Goal: Complete Application Form: Complete application form

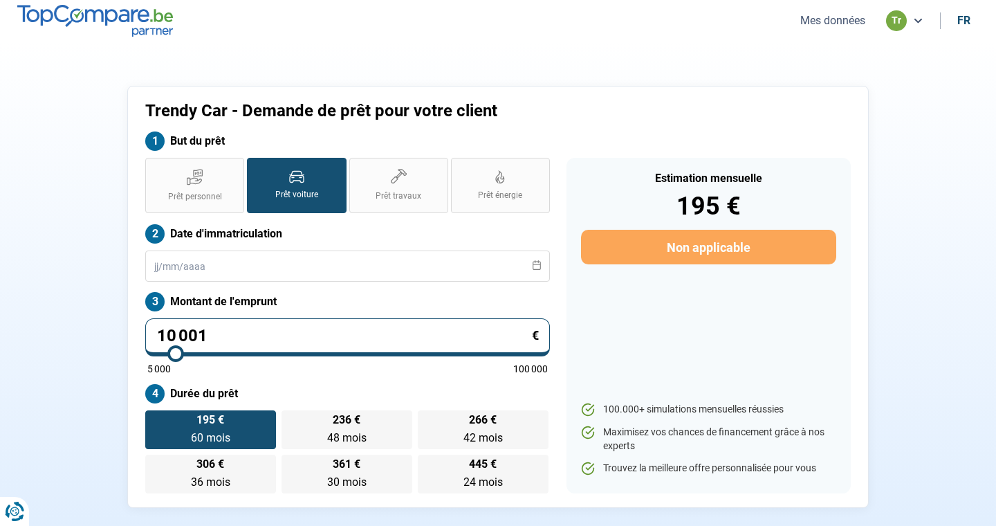
click at [833, 21] on button "Mes données" at bounding box center [832, 20] width 73 height 15
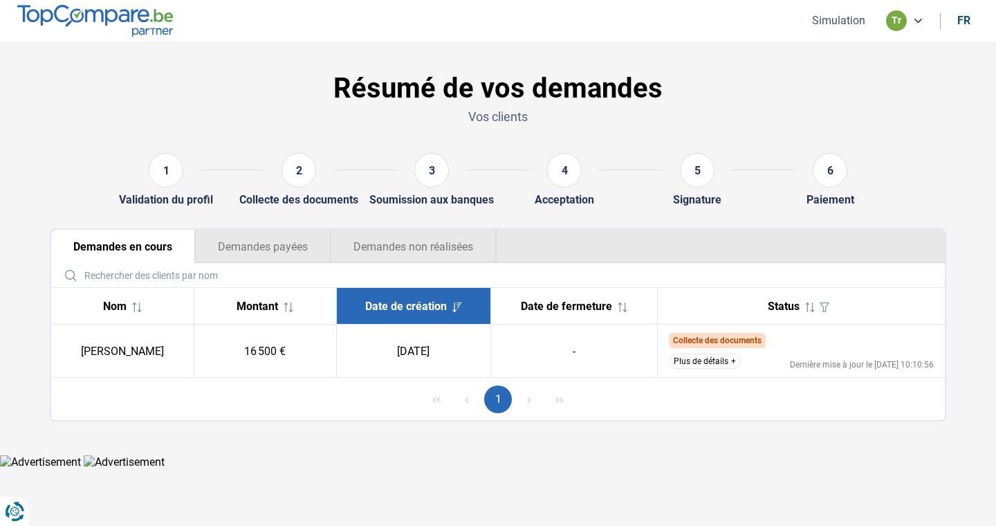
click at [829, 19] on button "Simulation" at bounding box center [839, 20] width 62 height 15
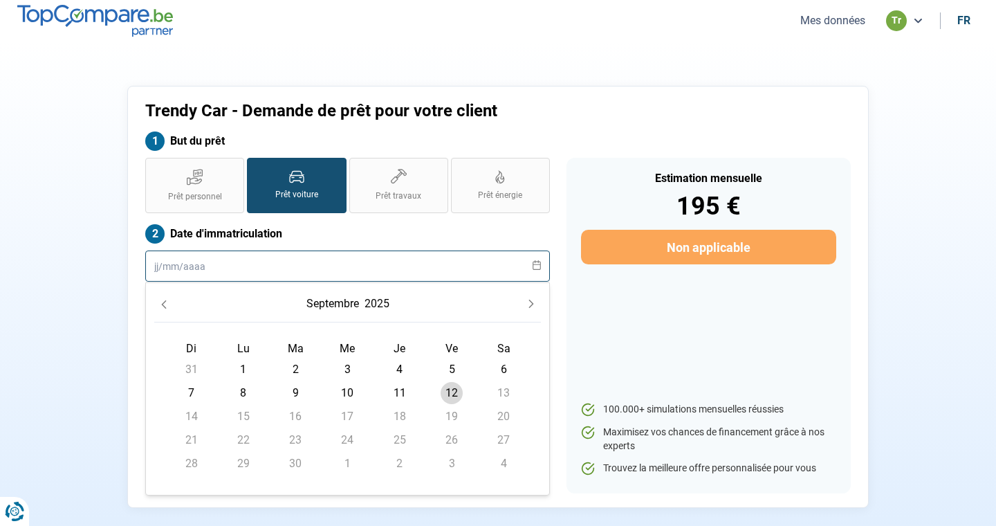
click at [286, 265] on input "text" at bounding box center [347, 265] width 405 height 31
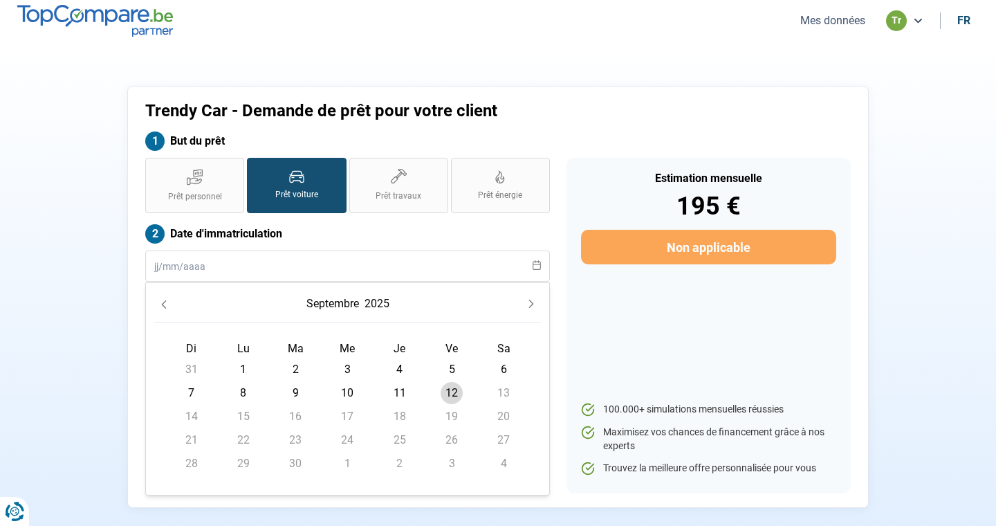
click at [342, 230] on label "Date d'immatriculation" at bounding box center [347, 233] width 405 height 19
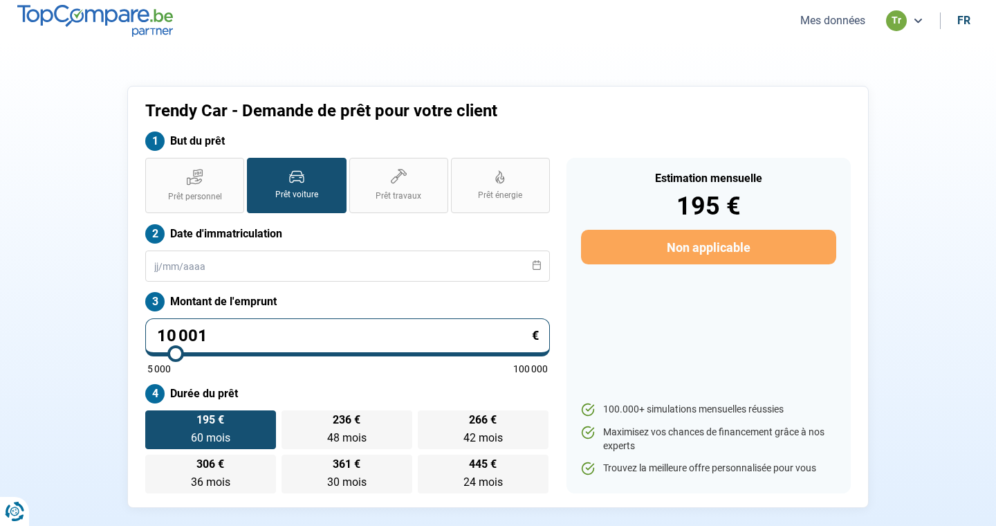
click at [263, 335] on input "10 001" at bounding box center [347, 337] width 405 height 38
click at [537, 266] on icon at bounding box center [537, 265] width 10 height 10
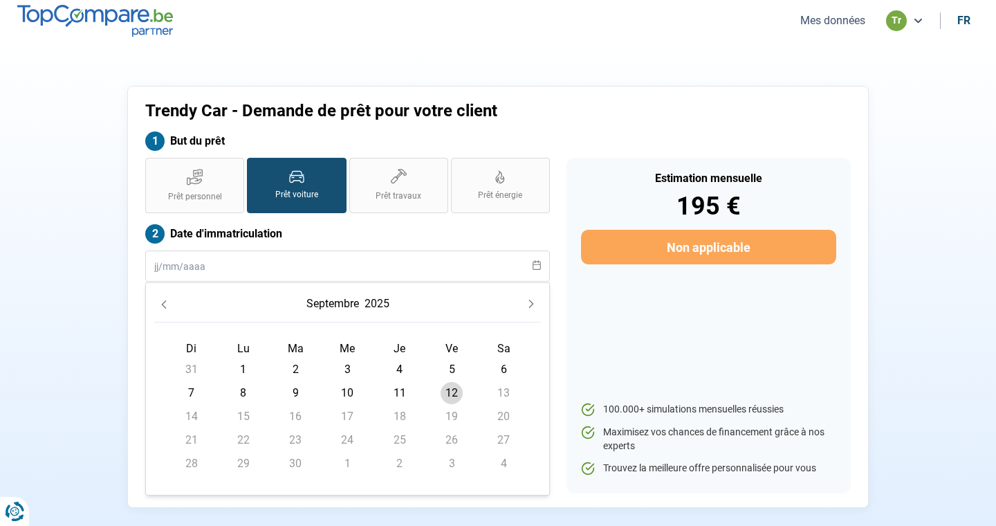
click at [165, 302] on icon "Previous Month" at bounding box center [164, 305] width 10 height 10
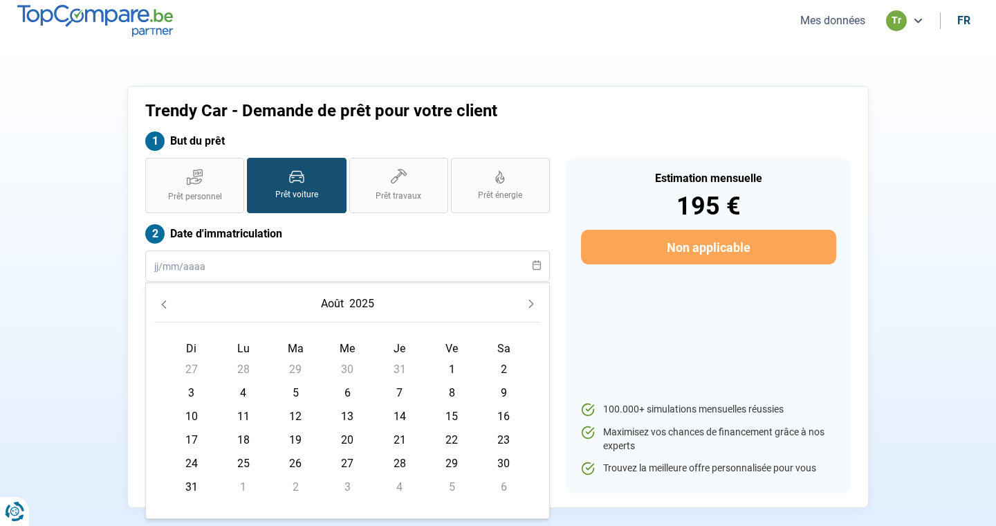
click at [165, 302] on icon "Previous Month" at bounding box center [164, 305] width 10 height 10
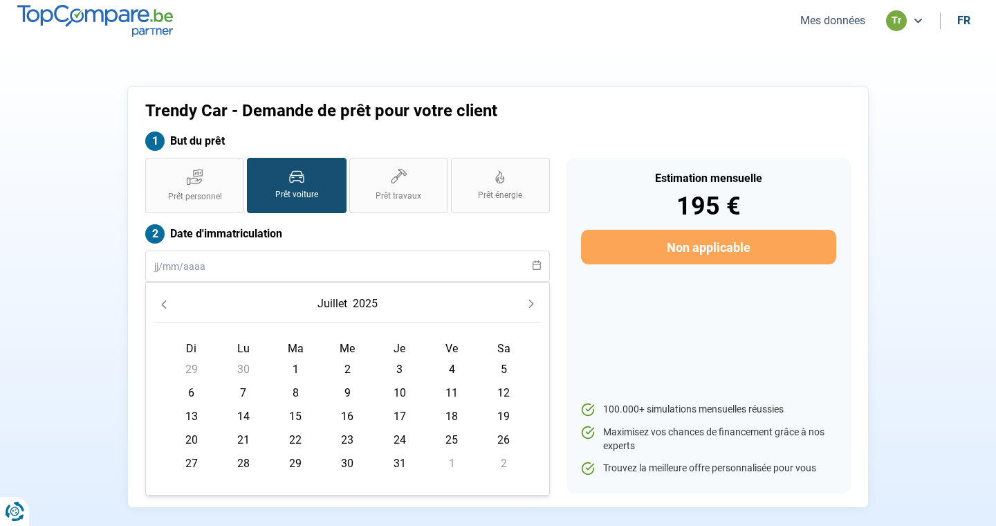
click at [165, 302] on icon "Previous Month" at bounding box center [164, 305] width 10 height 10
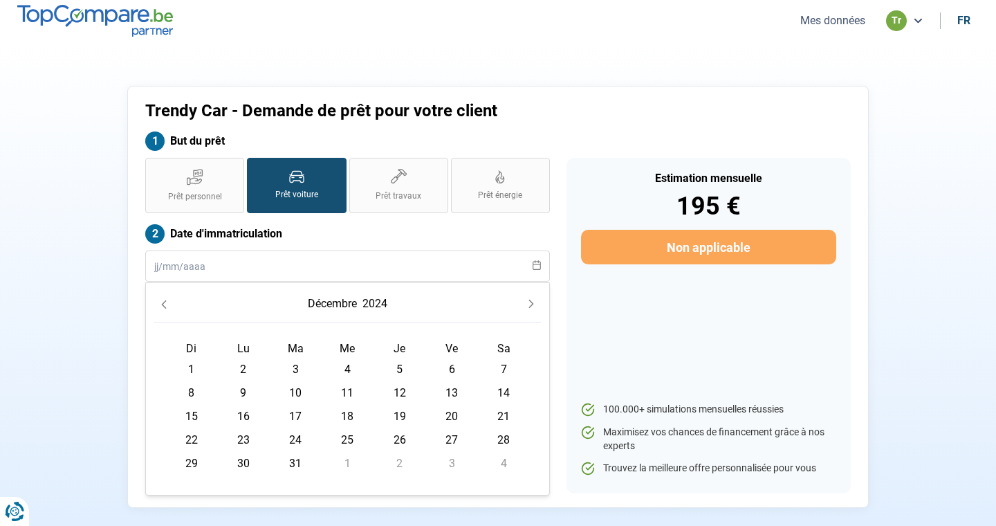
click at [165, 302] on icon "Previous Month" at bounding box center [164, 305] width 10 height 10
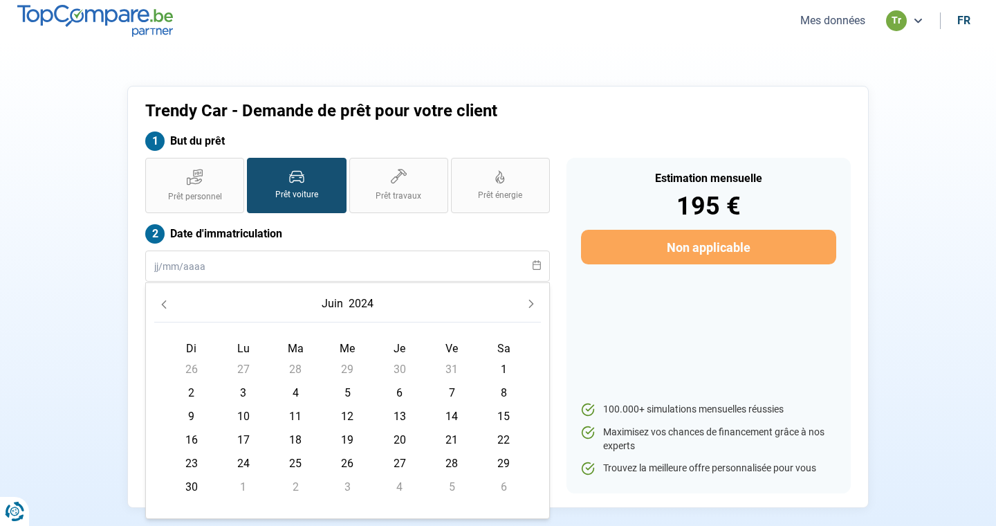
click at [165, 302] on icon "Previous Month" at bounding box center [164, 305] width 10 height 10
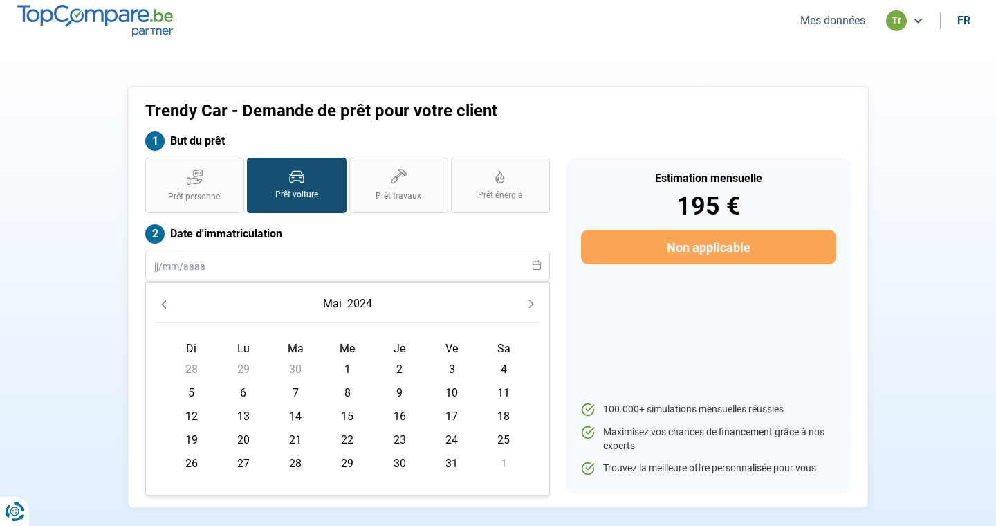
click at [165, 302] on icon "Previous Month" at bounding box center [164, 305] width 10 height 10
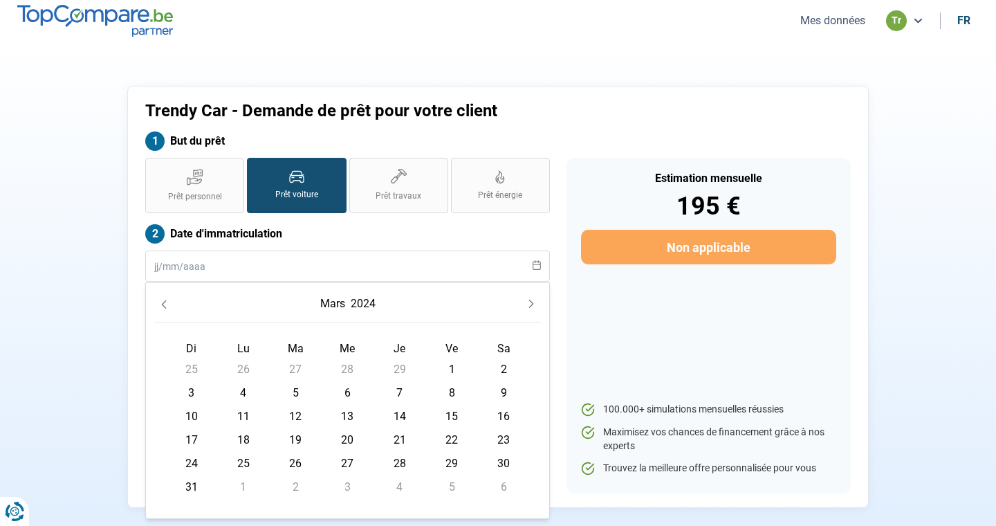
click at [165, 302] on icon "Previous Month" at bounding box center [164, 305] width 10 height 10
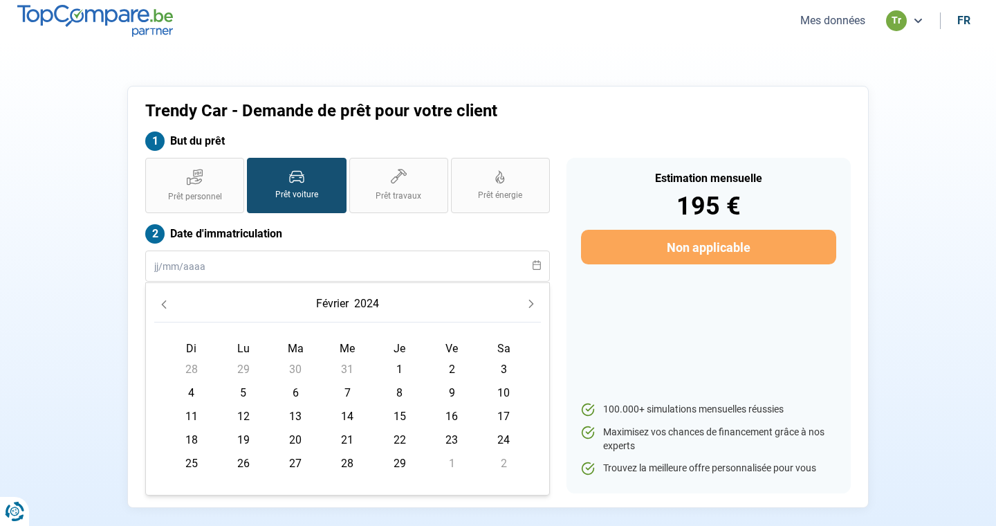
click at [165, 302] on icon "Previous Month" at bounding box center [164, 305] width 10 height 10
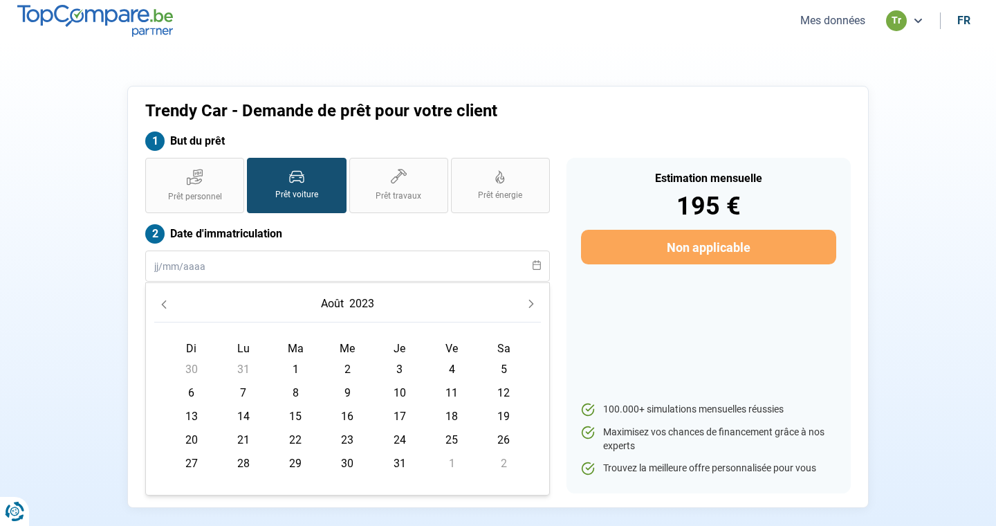
click at [165, 302] on icon "Previous Month" at bounding box center [164, 305] width 10 height 10
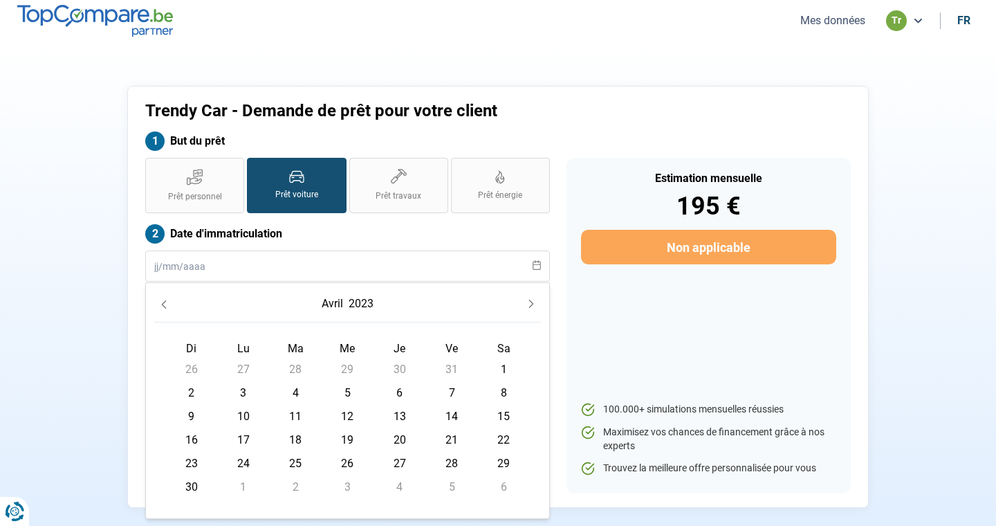
click at [165, 302] on icon "Previous Month" at bounding box center [164, 305] width 10 height 10
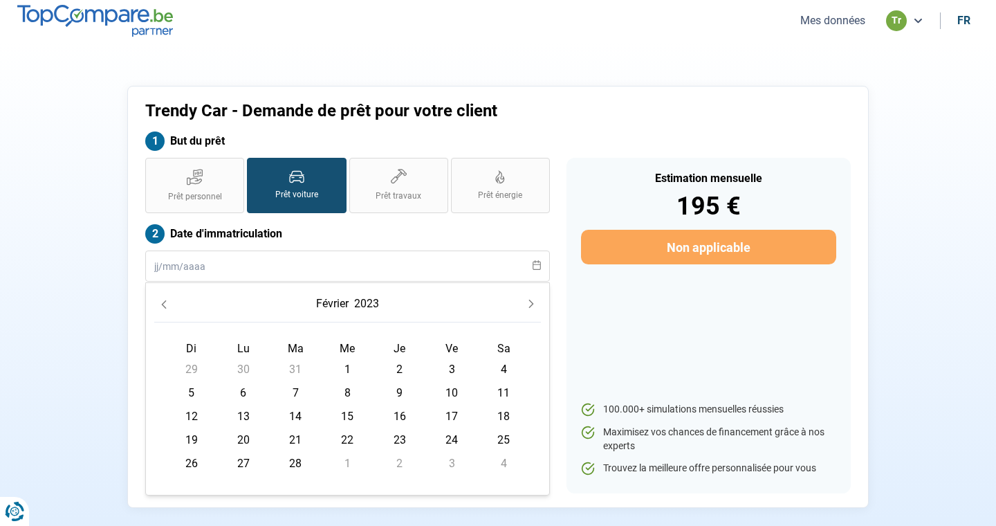
click at [165, 302] on icon "Previous Month" at bounding box center [164, 305] width 10 height 10
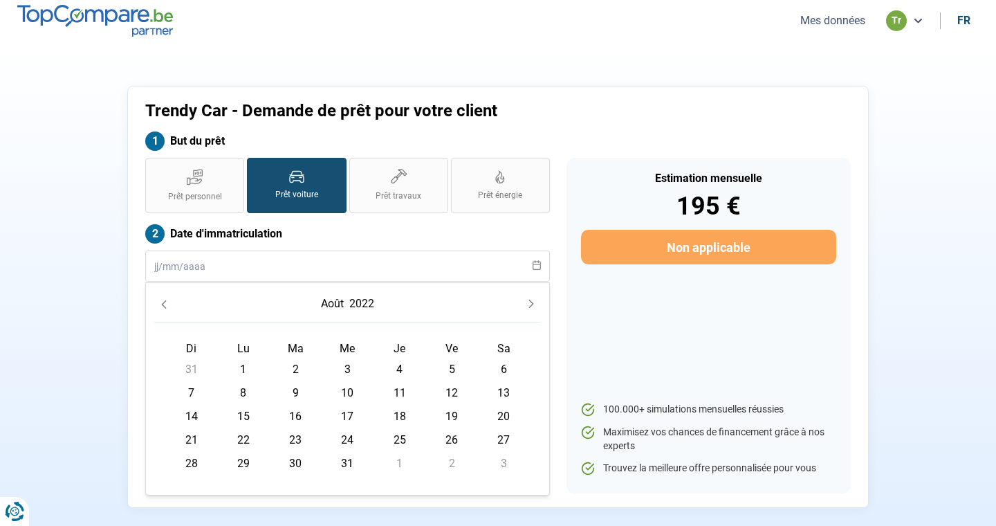
click at [165, 302] on icon "Previous Month" at bounding box center [164, 305] width 10 height 10
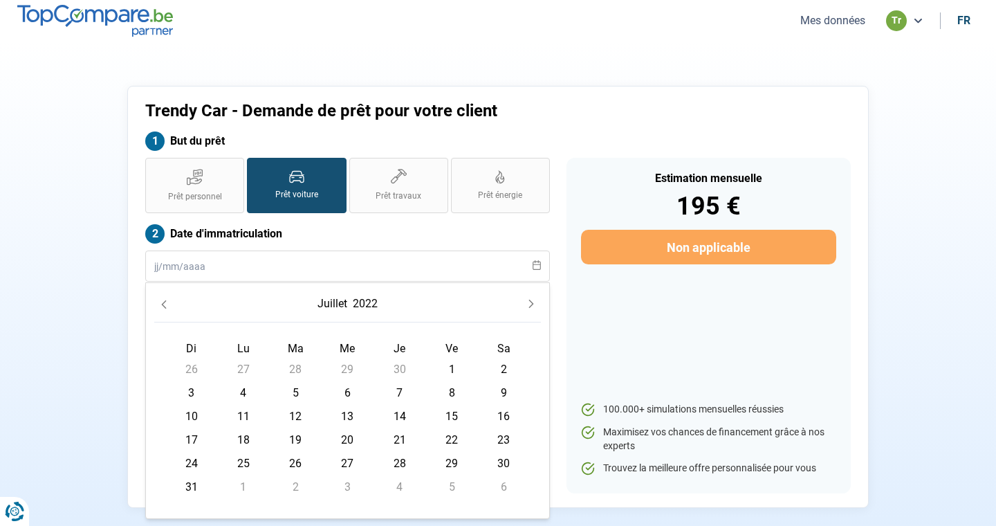
click at [165, 302] on icon "Previous Month" at bounding box center [164, 305] width 10 height 10
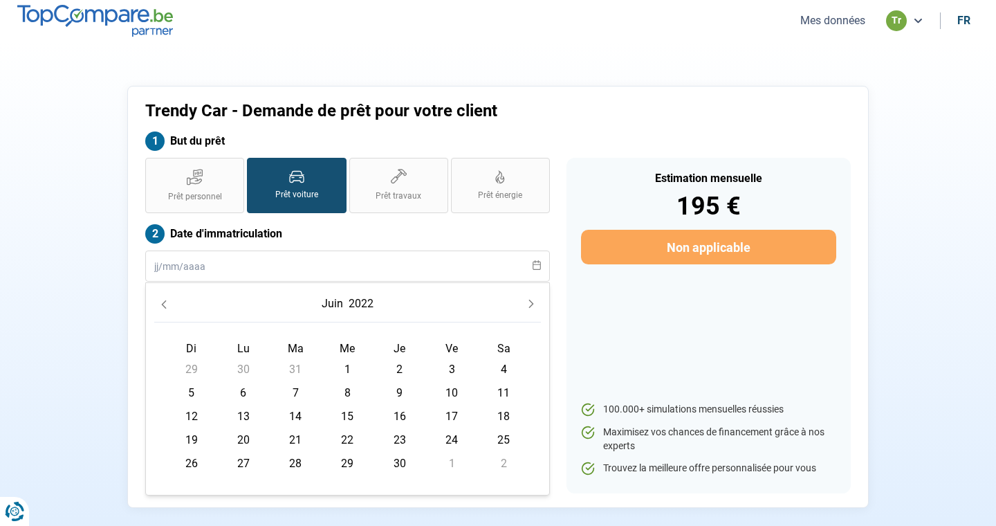
click at [165, 302] on icon "Previous Month" at bounding box center [164, 305] width 10 height 10
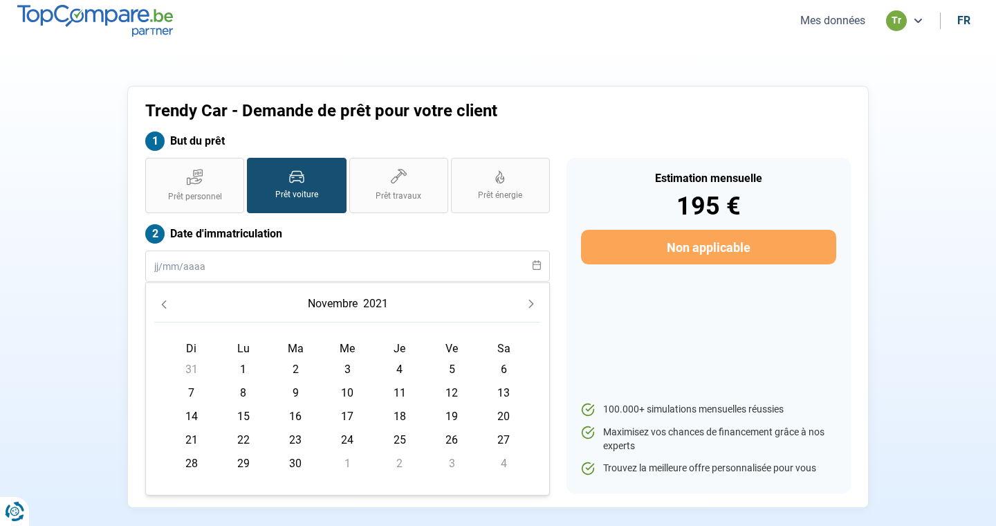
click at [165, 302] on icon "Previous Month" at bounding box center [164, 305] width 10 height 10
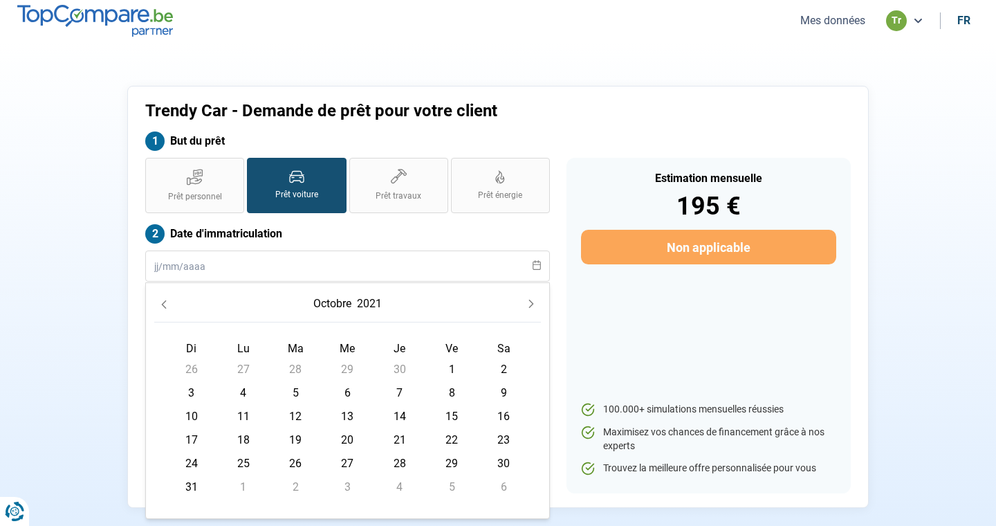
click at [165, 302] on icon "Previous Month" at bounding box center [164, 305] width 10 height 10
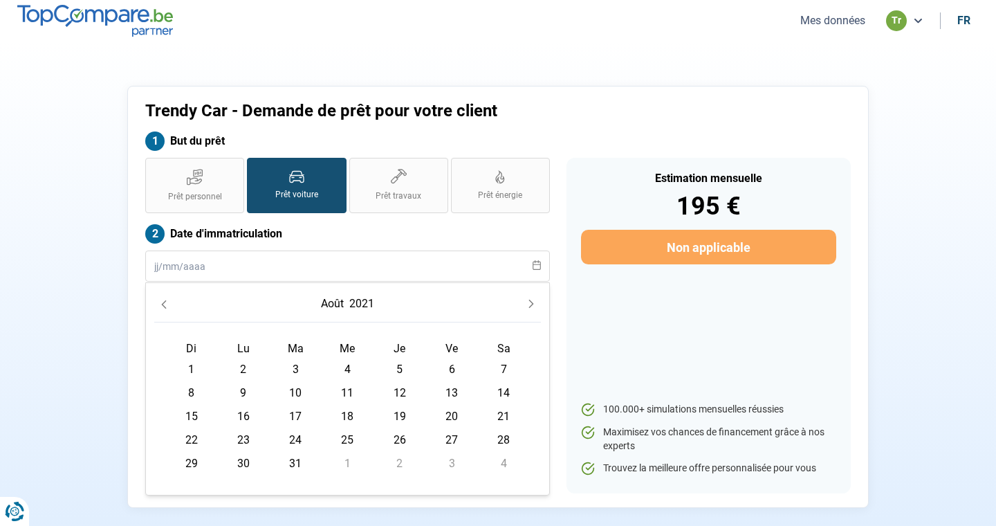
click at [165, 302] on icon "Previous Month" at bounding box center [164, 305] width 10 height 10
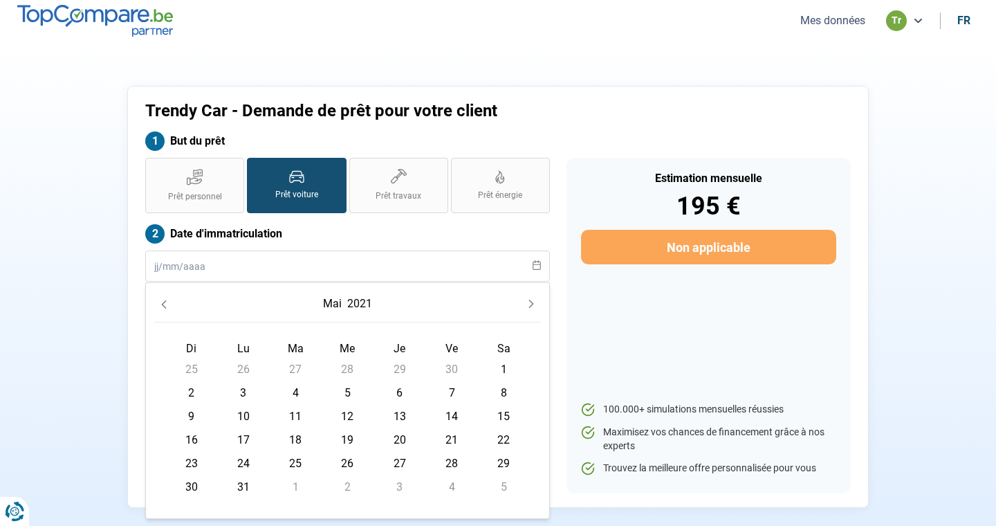
click at [165, 302] on icon "Previous Month" at bounding box center [164, 305] width 10 height 10
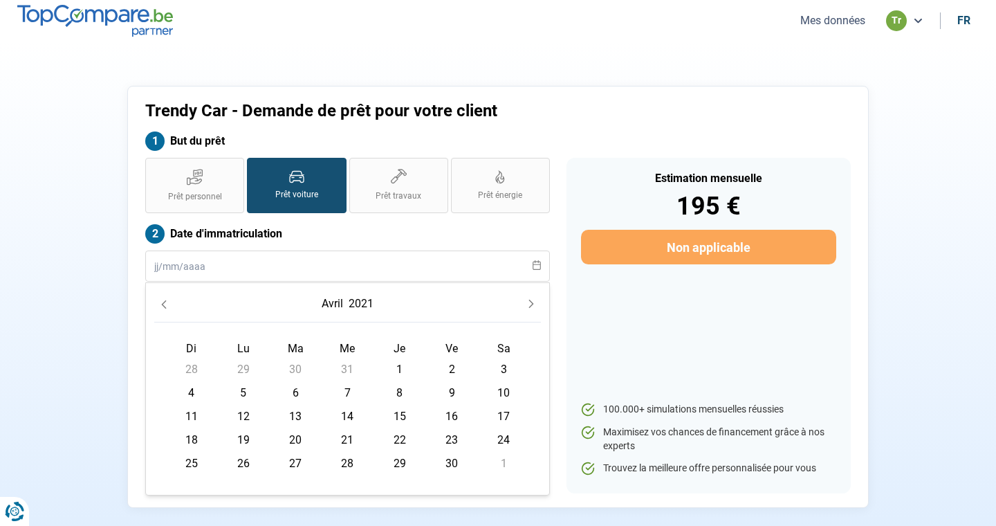
click at [165, 302] on icon "Previous Month" at bounding box center [164, 305] width 10 height 10
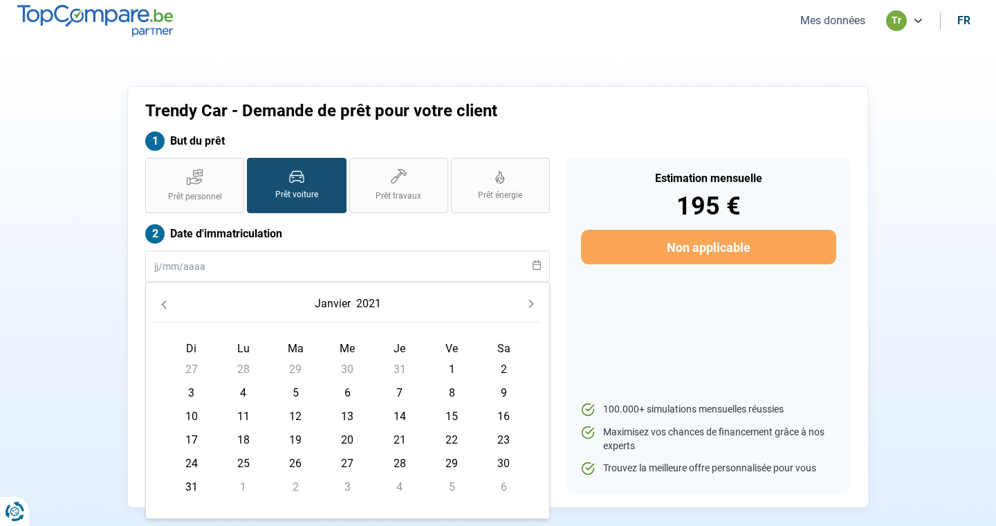
click at [165, 302] on icon "Previous Month" at bounding box center [164, 305] width 10 height 10
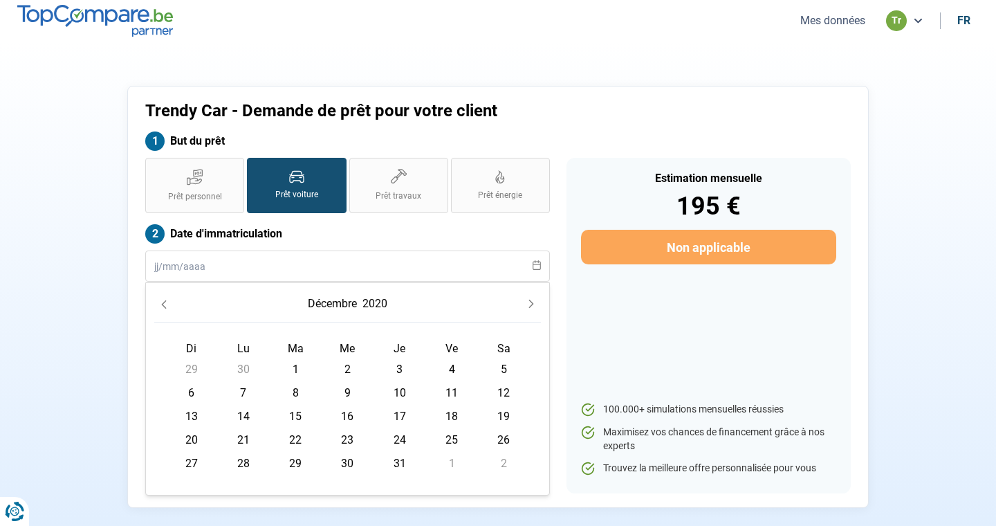
click at [165, 302] on icon "Previous Month" at bounding box center [164, 305] width 10 height 10
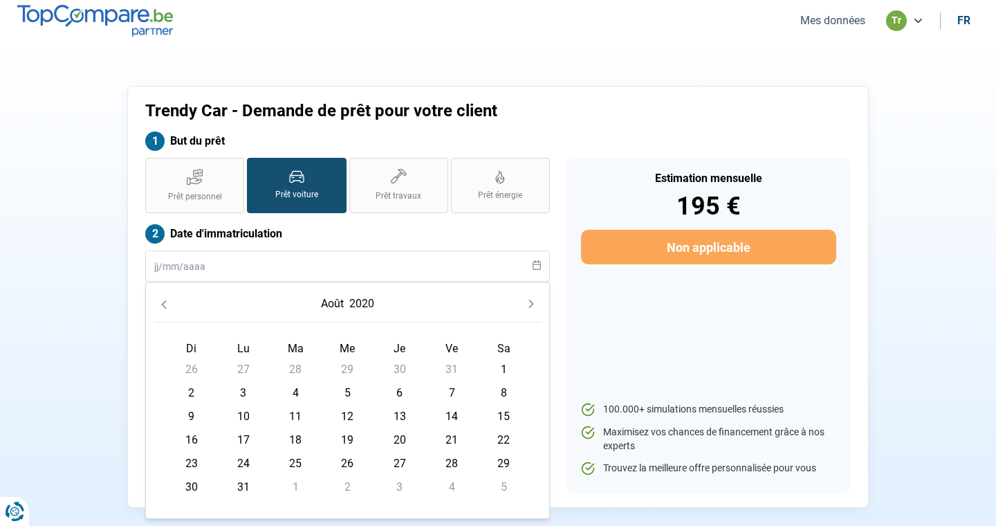
click at [165, 302] on icon "Previous Month" at bounding box center [164, 305] width 10 height 10
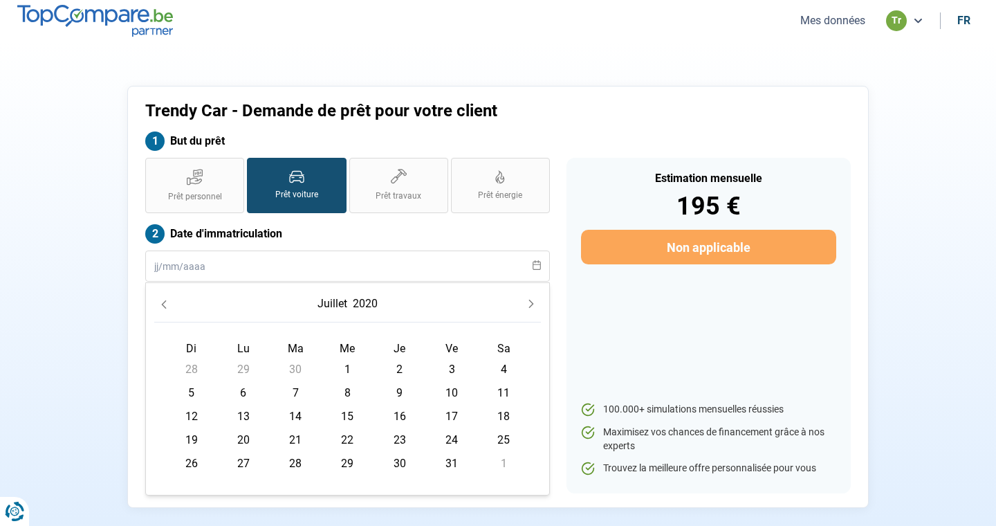
click at [165, 302] on icon "Previous Month" at bounding box center [164, 305] width 10 height 10
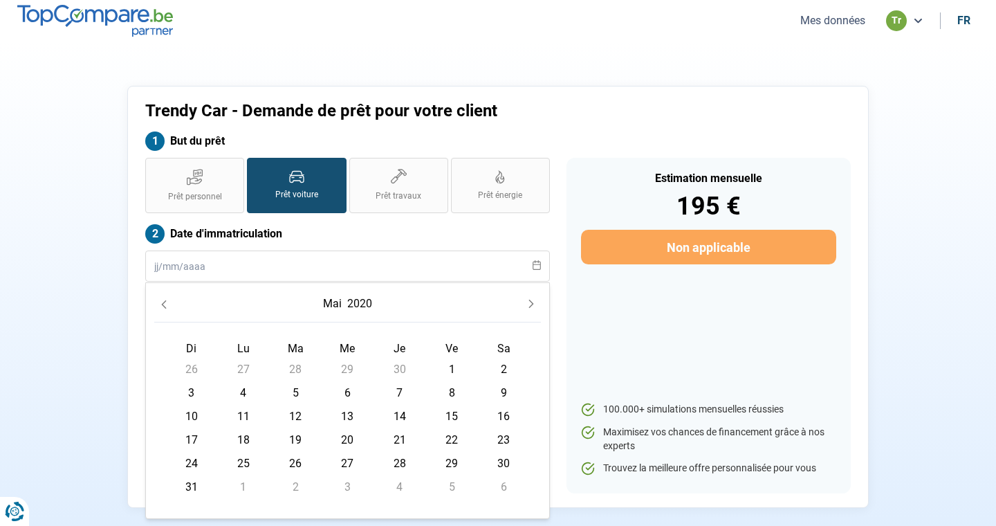
click at [165, 302] on icon "Previous Month" at bounding box center [164, 305] width 10 height 10
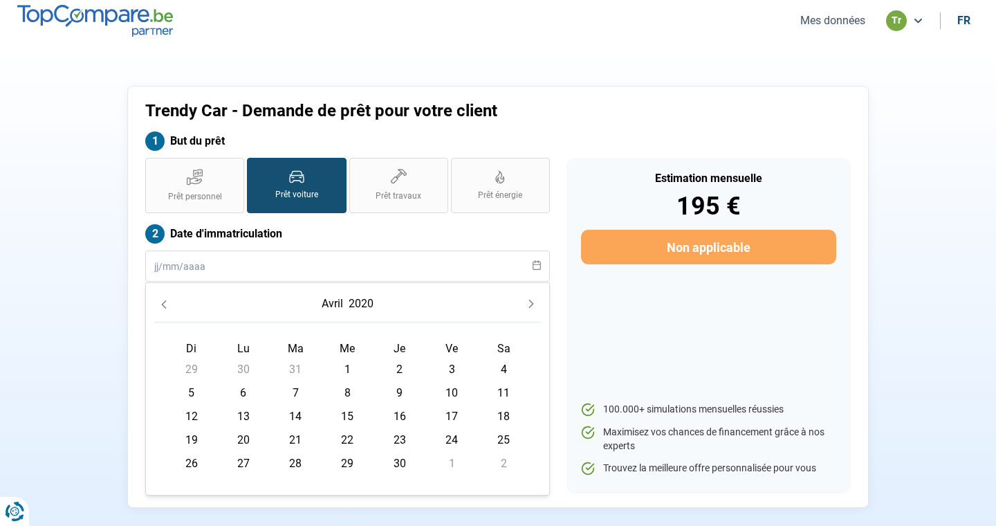
click at [165, 302] on icon "Previous Month" at bounding box center [164, 305] width 10 height 10
click at [531, 304] on icon "Next Month" at bounding box center [532, 304] width 10 height 10
click at [531, 304] on icon "Next Month" at bounding box center [531, 304] width 5 height 8
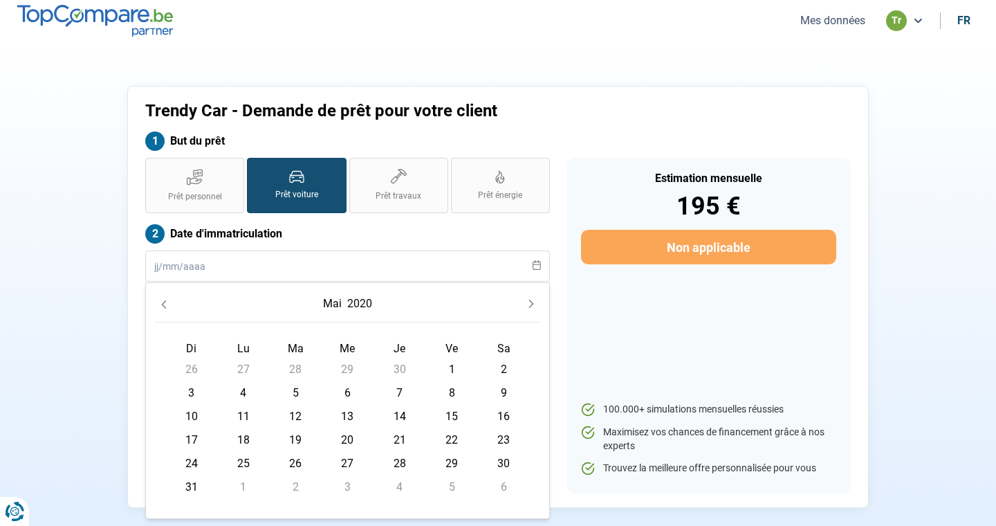
click at [531, 304] on icon "Next Month" at bounding box center [532, 304] width 10 height 10
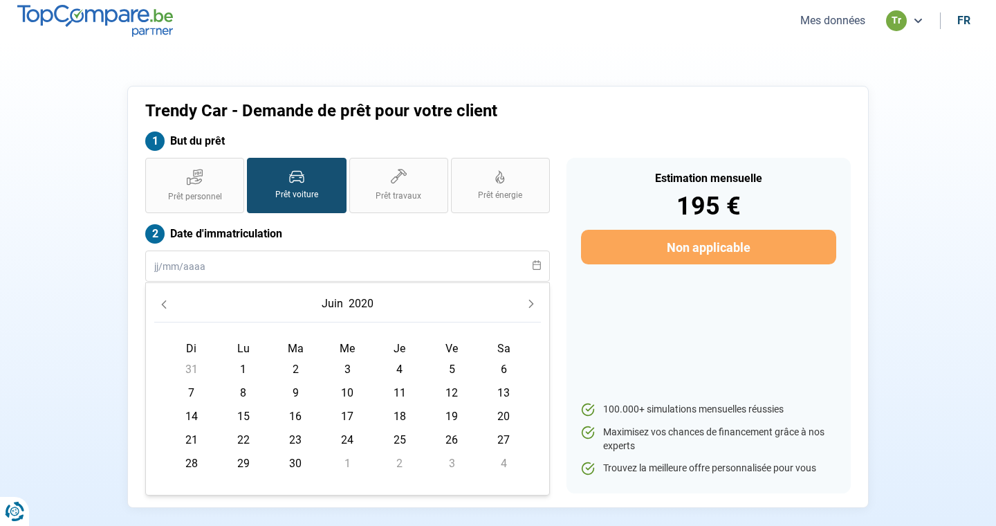
click at [531, 304] on icon "Next Month" at bounding box center [531, 304] width 5 height 8
click at [531, 304] on icon "Next Month" at bounding box center [532, 304] width 10 height 10
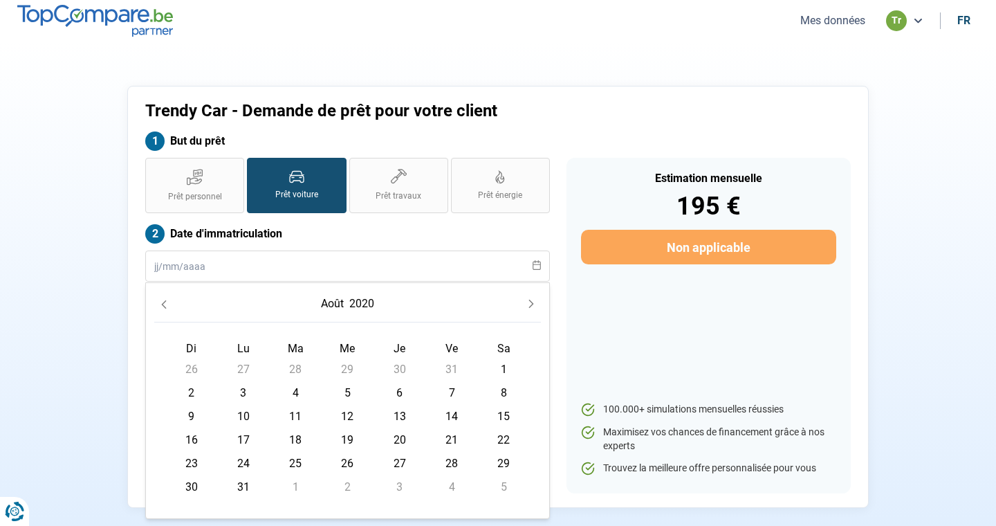
click at [531, 304] on icon "Next Month" at bounding box center [531, 304] width 5 height 8
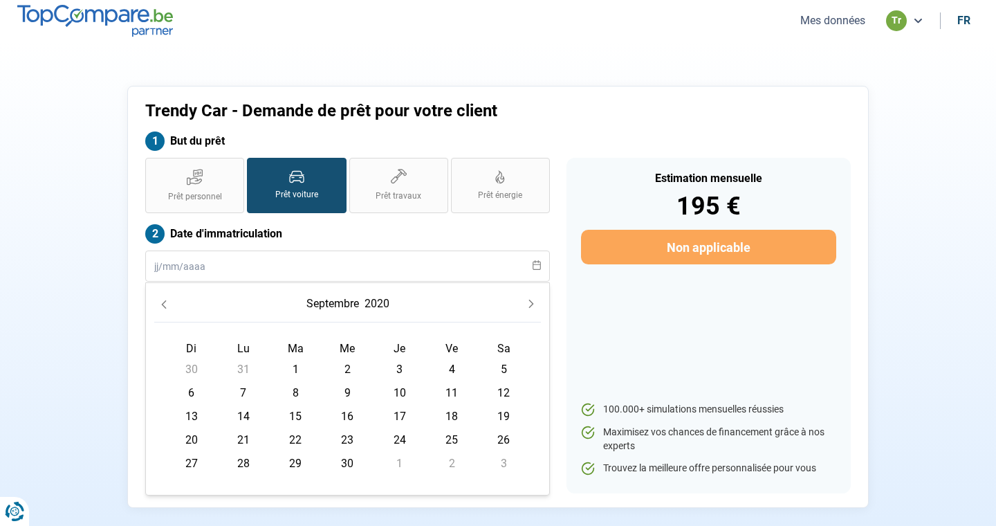
click at [531, 304] on icon "Next Month" at bounding box center [531, 304] width 5 height 8
click at [247, 461] on span "26" at bounding box center [243, 464] width 22 height 22
type input "[DATE]"
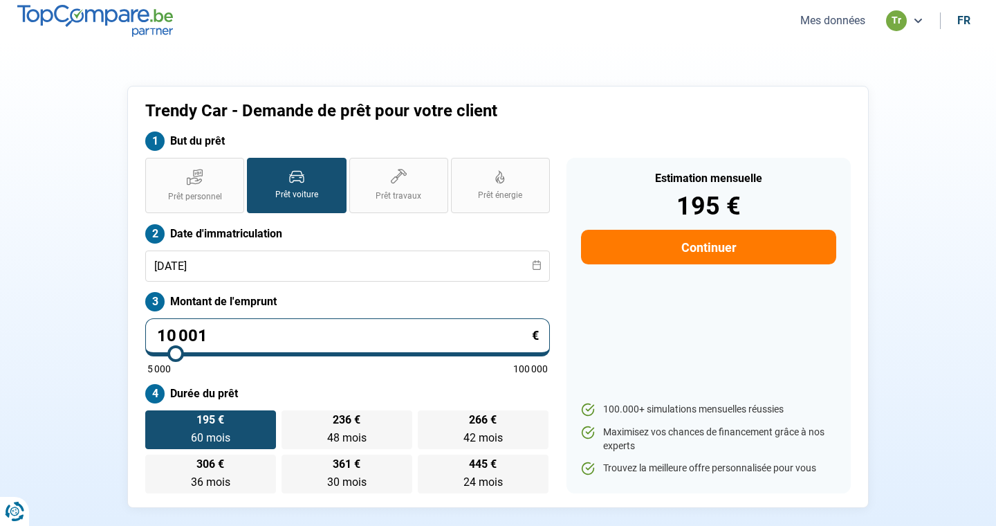
click at [255, 338] on input "10 001" at bounding box center [347, 337] width 405 height 38
type input "1 000"
type input "5000"
type input "100"
type input "5000"
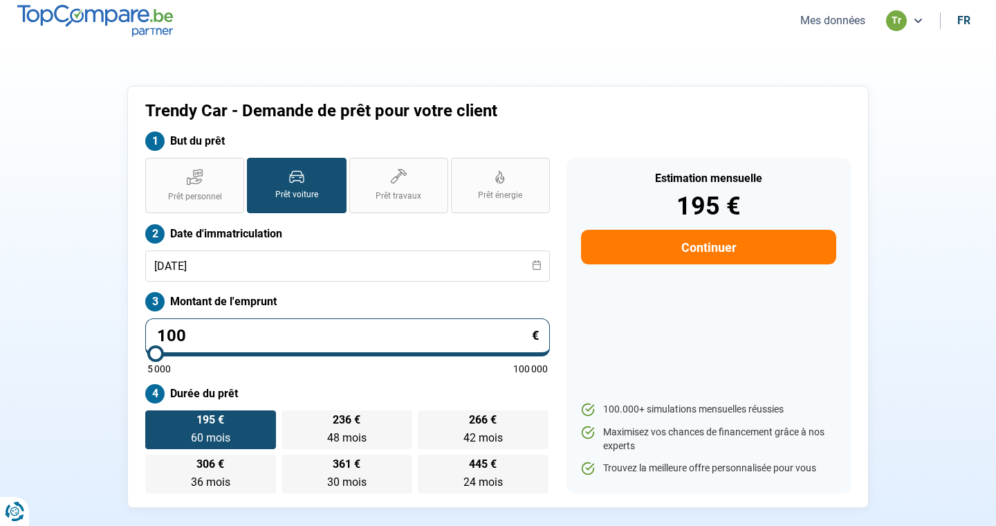
type input "10"
type input "5000"
type input "1"
type input "5000"
type input "0"
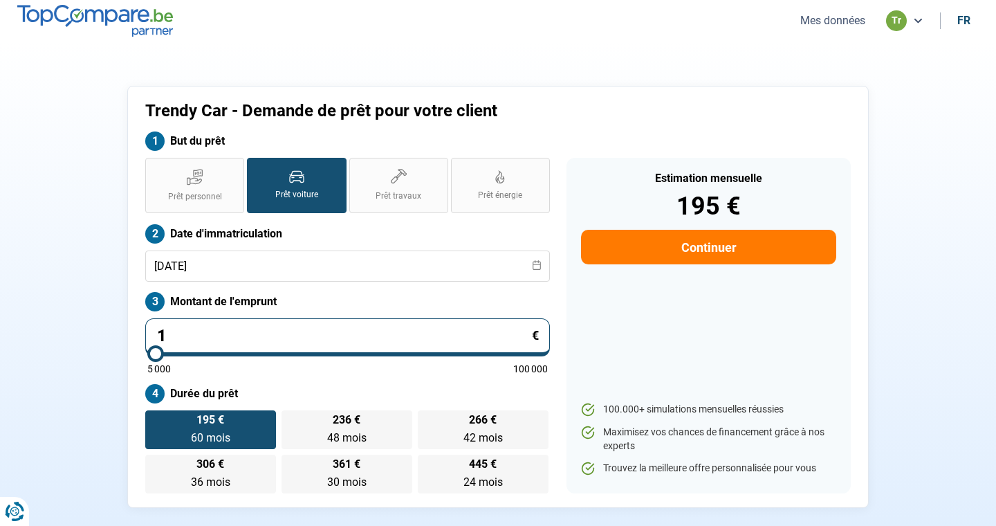
type input "5000"
type input "2"
type input "5000"
type input "23"
type input "5000"
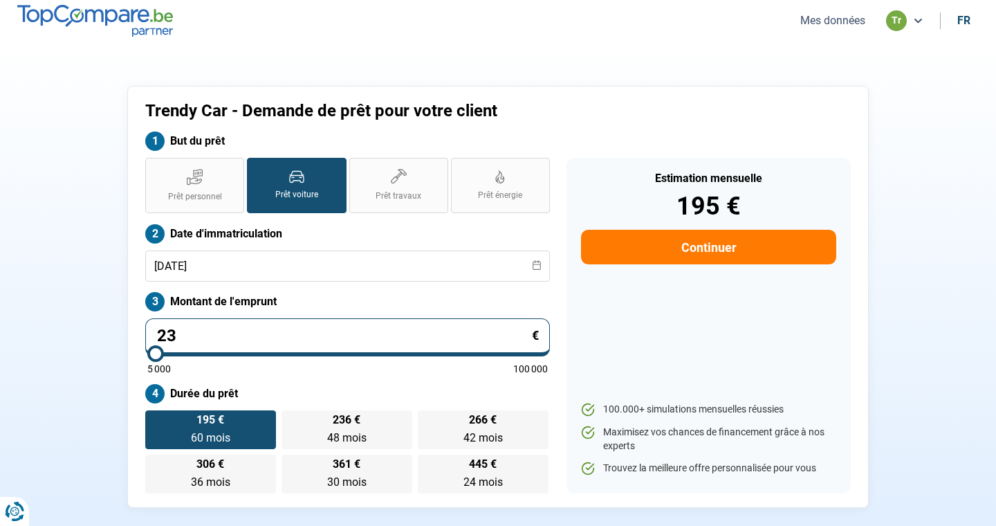
type input "234"
type input "5000"
type input "2 340"
type input "5000"
type input "23 400"
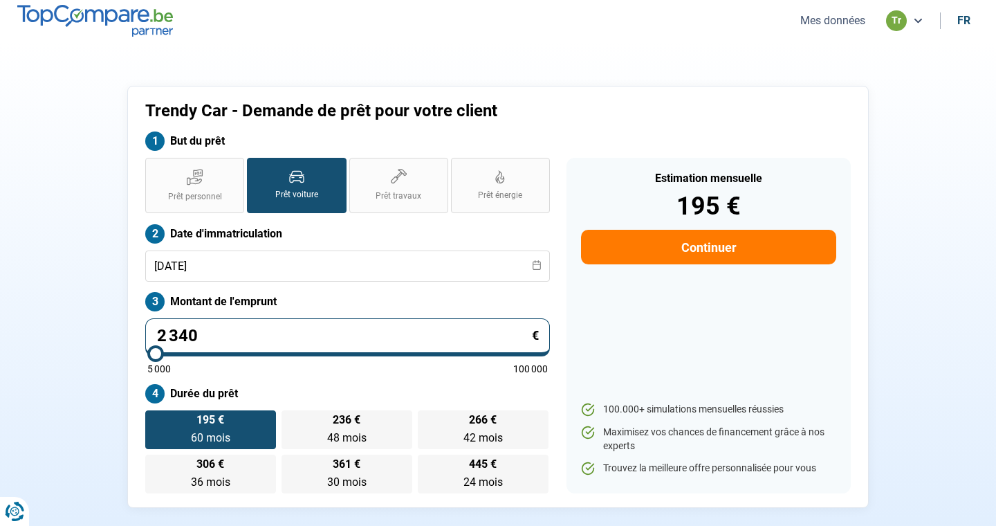
type input "23500"
type input "23 400"
type input "23500"
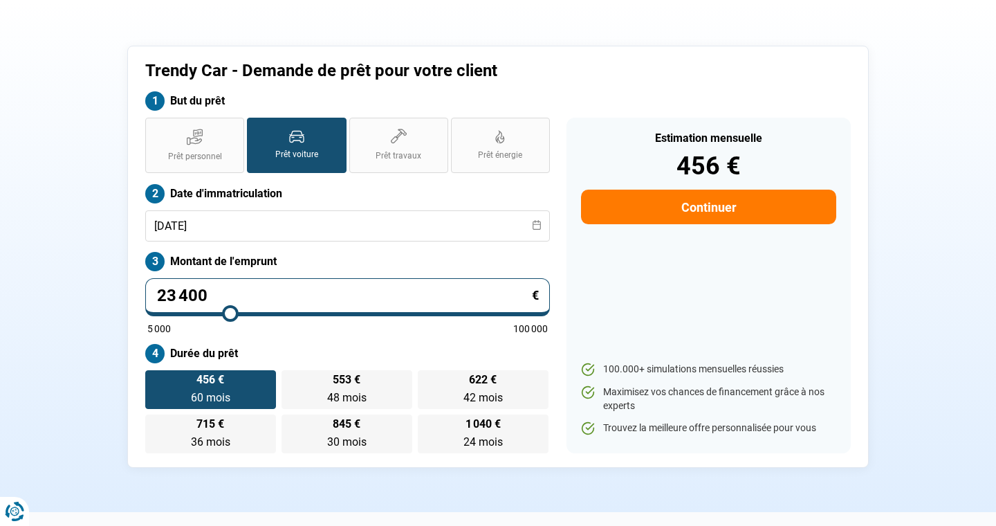
scroll to position [50, 0]
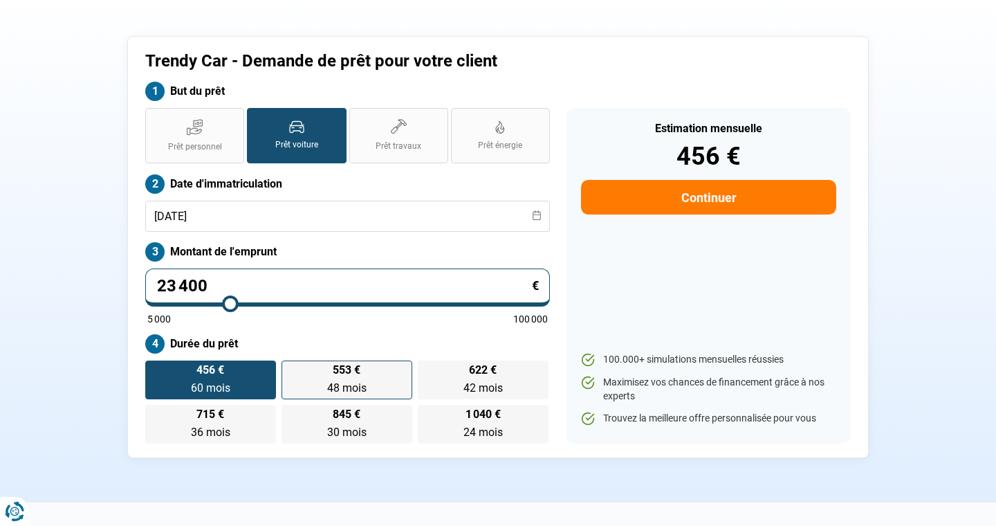
click at [331, 374] on label "553 € 48 mois 48 mois" at bounding box center [347, 380] width 131 height 39
click at [291, 369] on input "553 € 48 mois 48 mois" at bounding box center [286, 365] width 9 height 9
radio input "true"
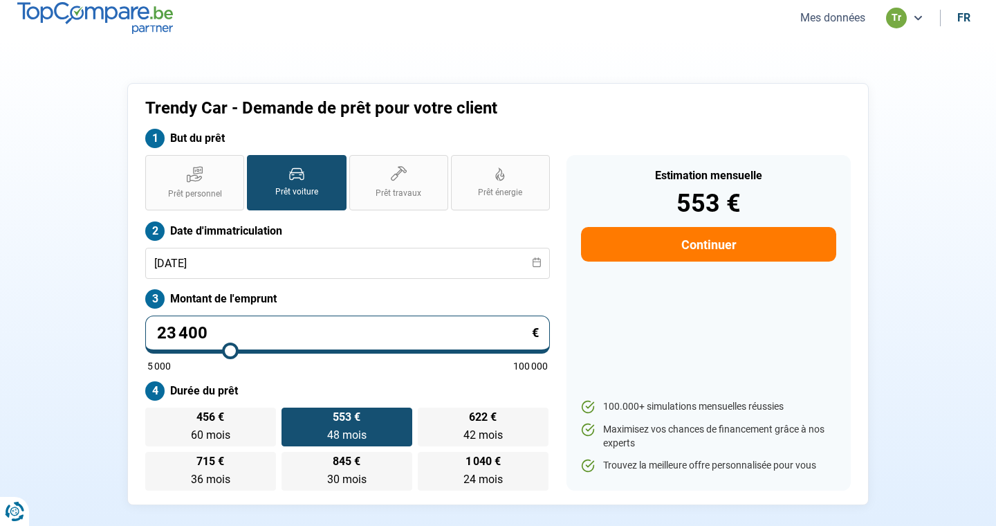
scroll to position [0, 0]
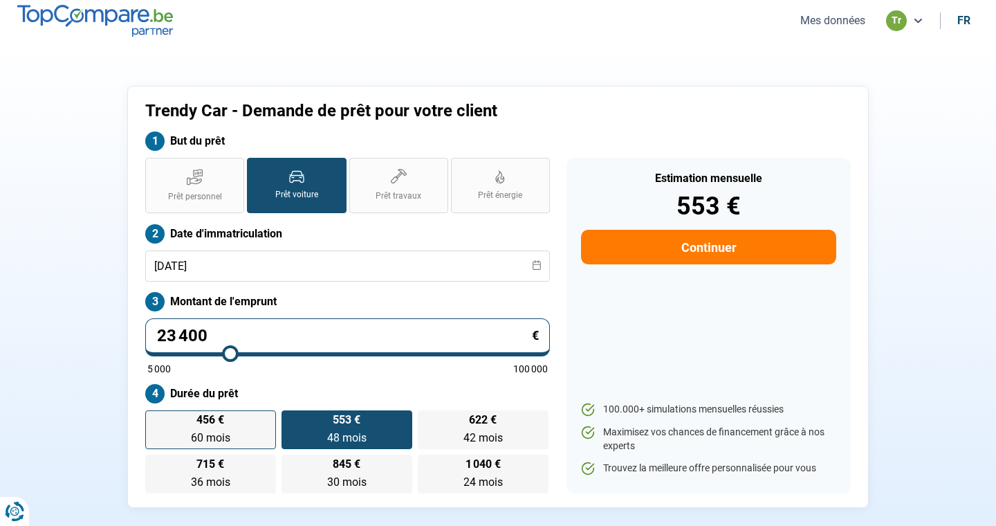
click at [215, 423] on span "456 €" at bounding box center [211, 419] width 28 height 11
click at [154, 419] on input "456 € 60 mois 60 mois" at bounding box center [149, 414] width 9 height 9
radio input "true"
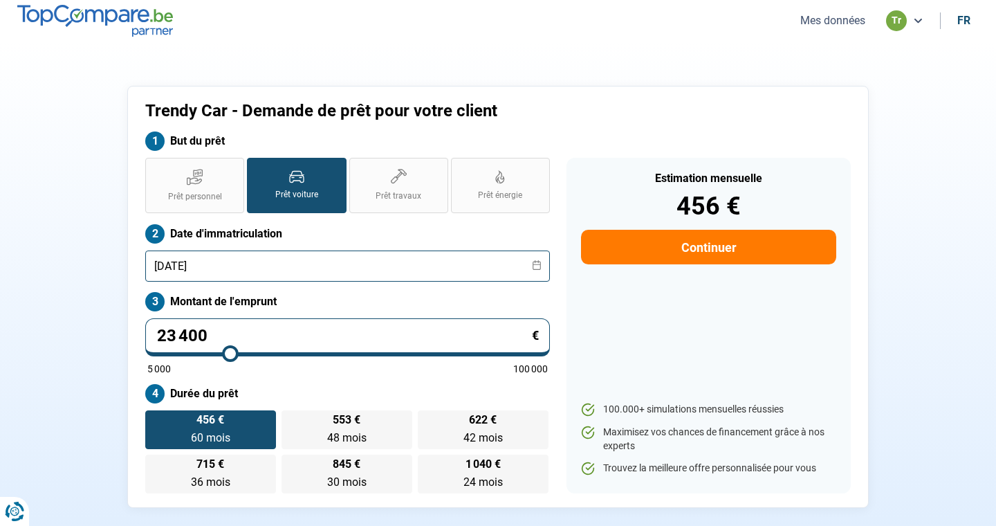
scroll to position [26, 0]
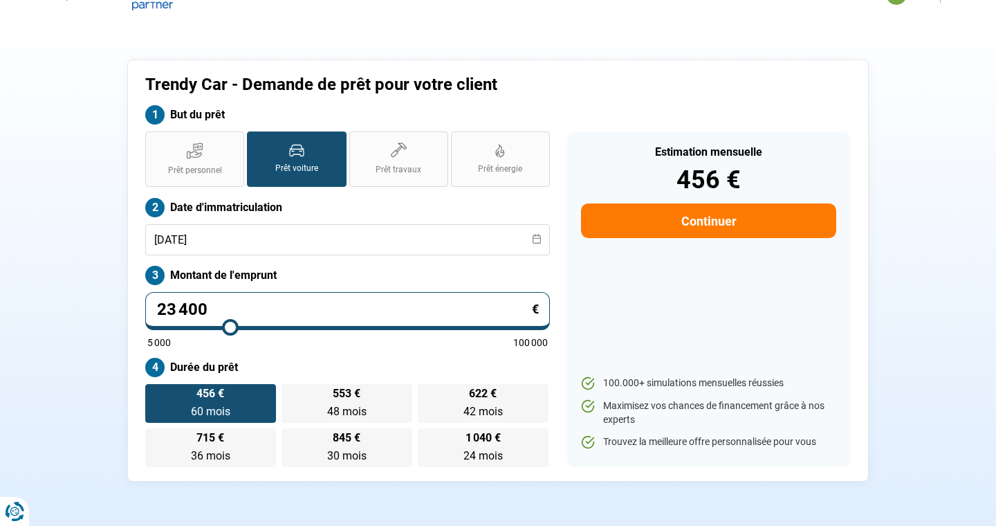
click at [780, 223] on button "Continuer" at bounding box center [708, 220] width 255 height 35
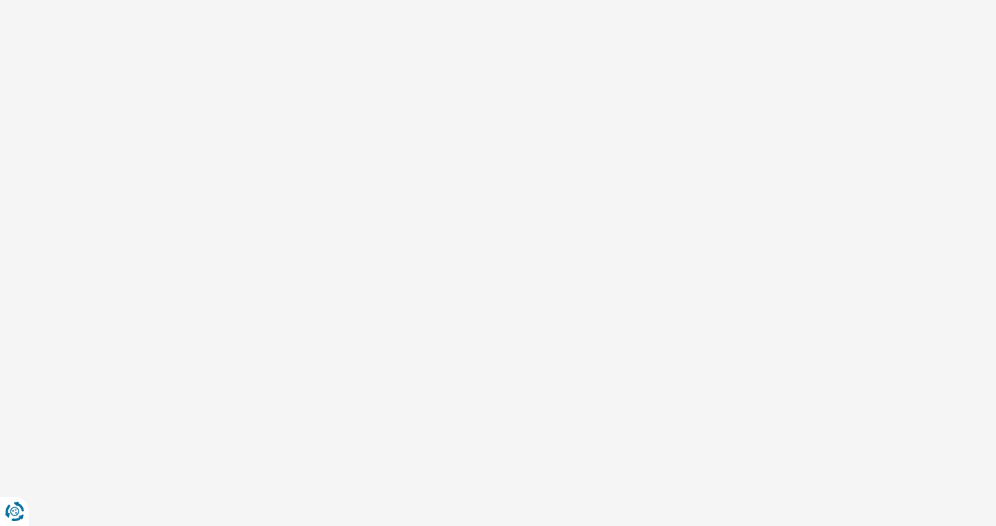
select select "32"
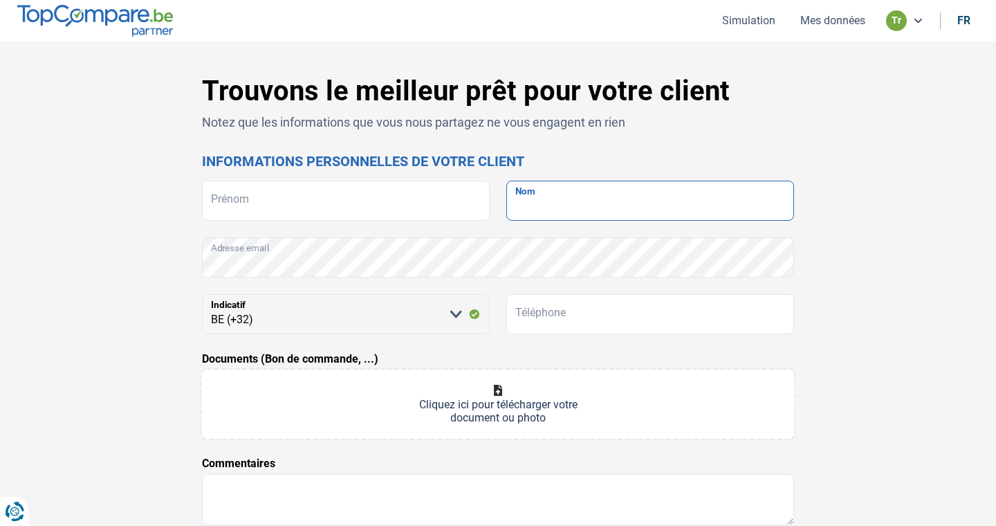
click at [604, 207] on input "Nom" at bounding box center [651, 201] width 288 height 40
type input "GIETS"
click at [327, 208] on input "Prénom" at bounding box center [346, 201] width 288 height 40
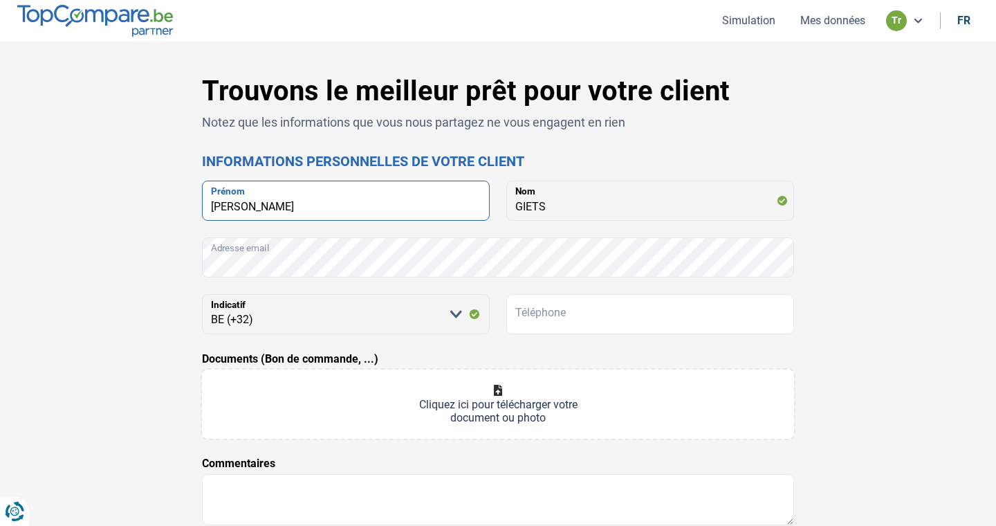
type input "[PERSON_NAME]"
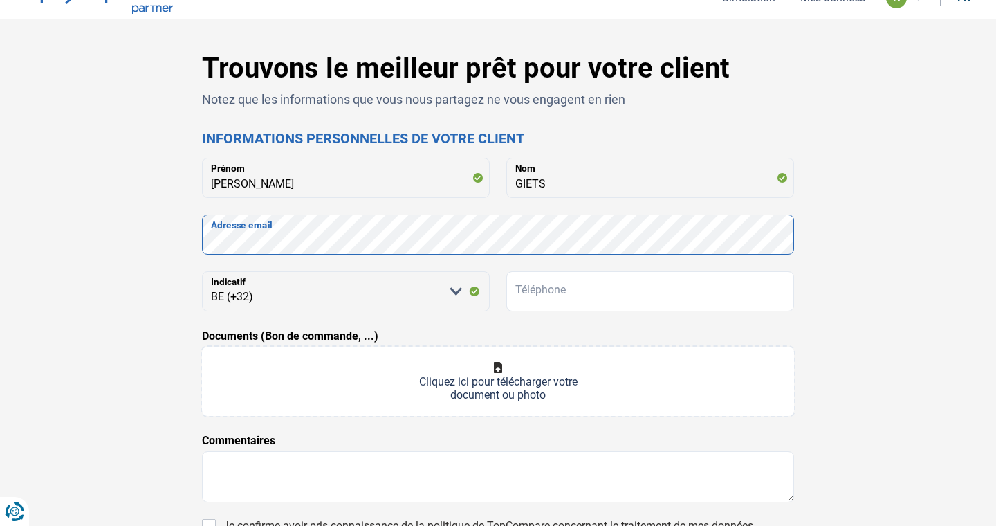
scroll to position [30, 0]
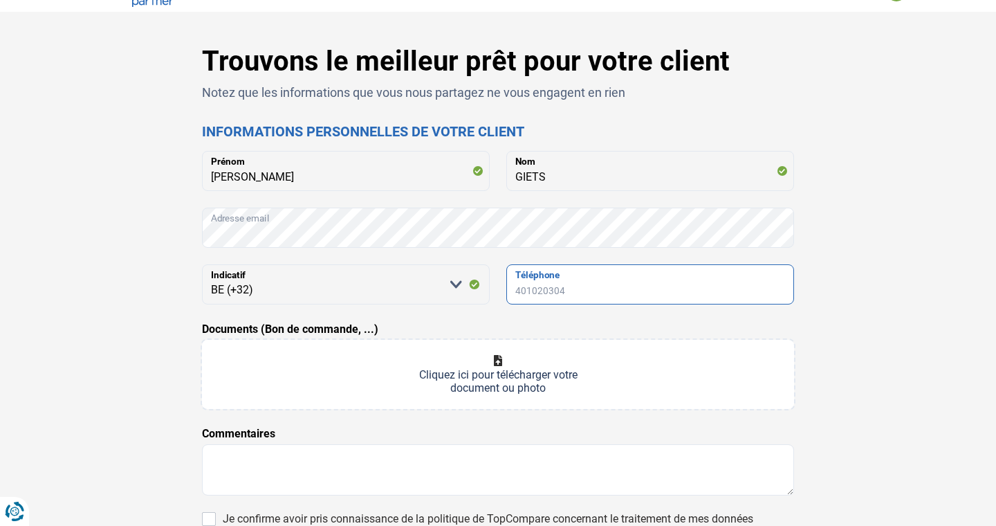
click at [574, 281] on input "Téléphone" at bounding box center [651, 284] width 288 height 40
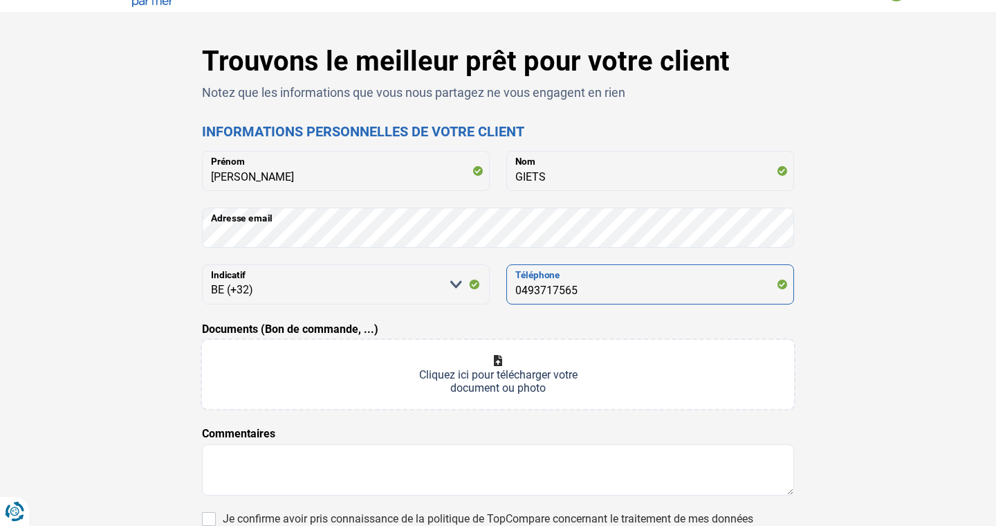
type input "0493717565"
click at [409, 367] on input "Documents (Bon de commande, ...)" at bounding box center [498, 374] width 592 height 69
type input "C:\fakepath\Bon de commande_283.pdf"
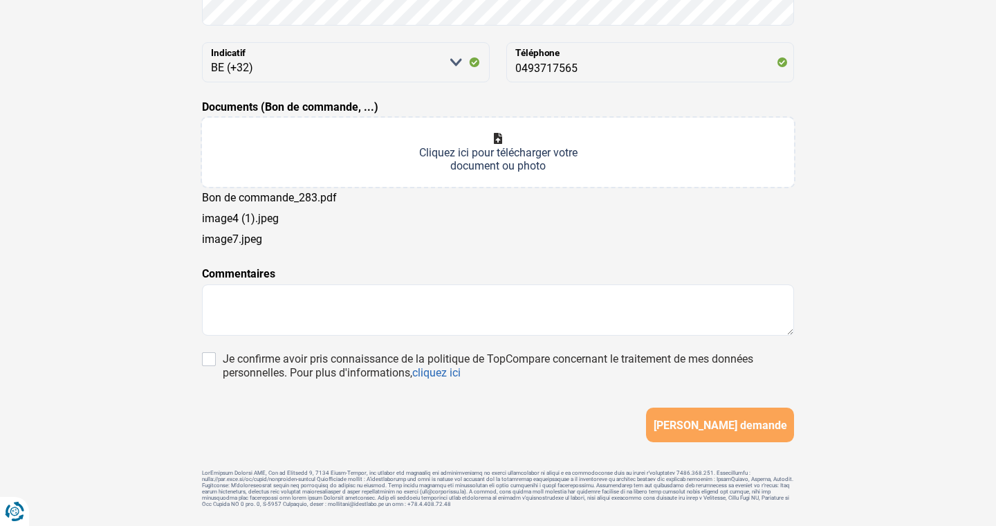
scroll to position [256, 0]
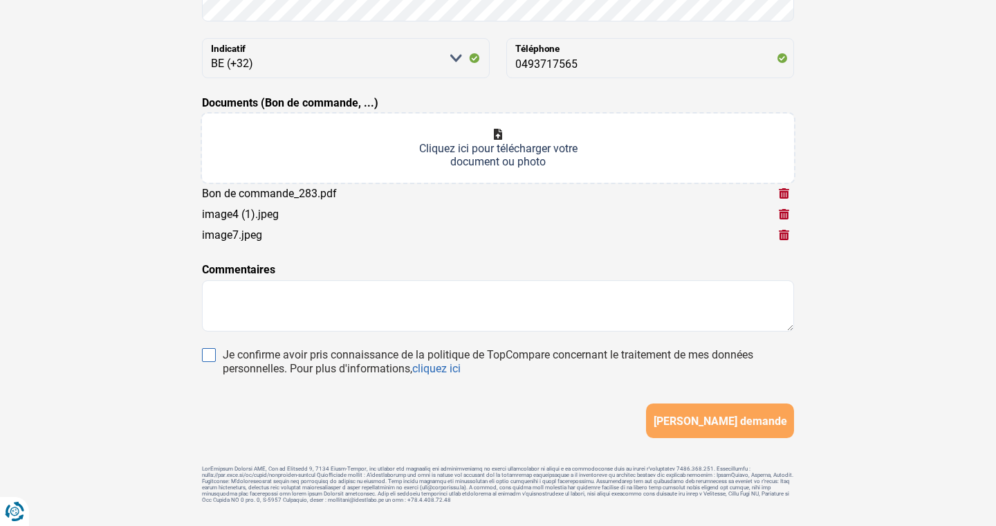
click at [208, 357] on input "Je confirme avoir pris connaissance de la politique de TopCompare concernant le…" at bounding box center [209, 355] width 14 height 14
checkbox input "true"
click at [703, 424] on span "[PERSON_NAME] demande" at bounding box center [721, 420] width 134 height 13
